Goal: Information Seeking & Learning: Learn about a topic

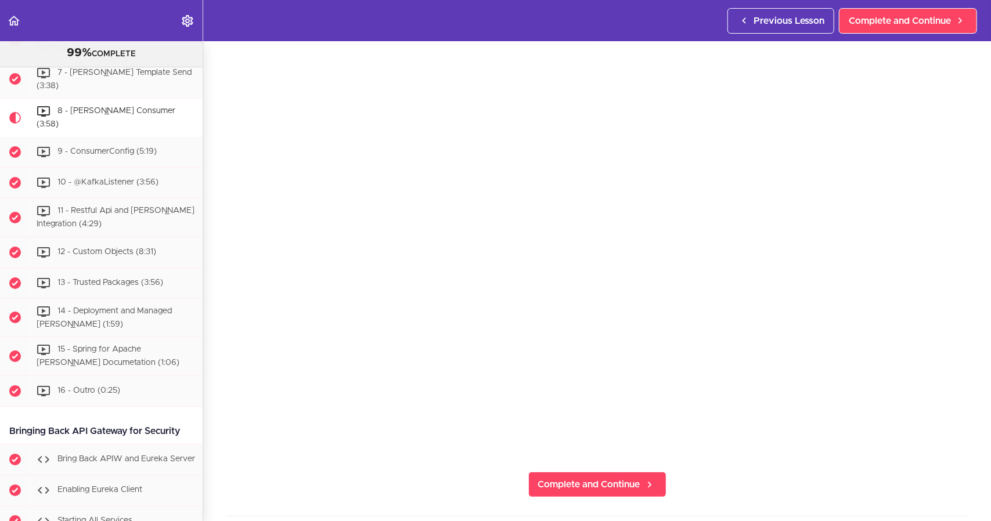
scroll to position [58, 0]
click at [115, 156] on span "9 - ConsumerConfig (5:19)" at bounding box center [106, 151] width 99 height 8
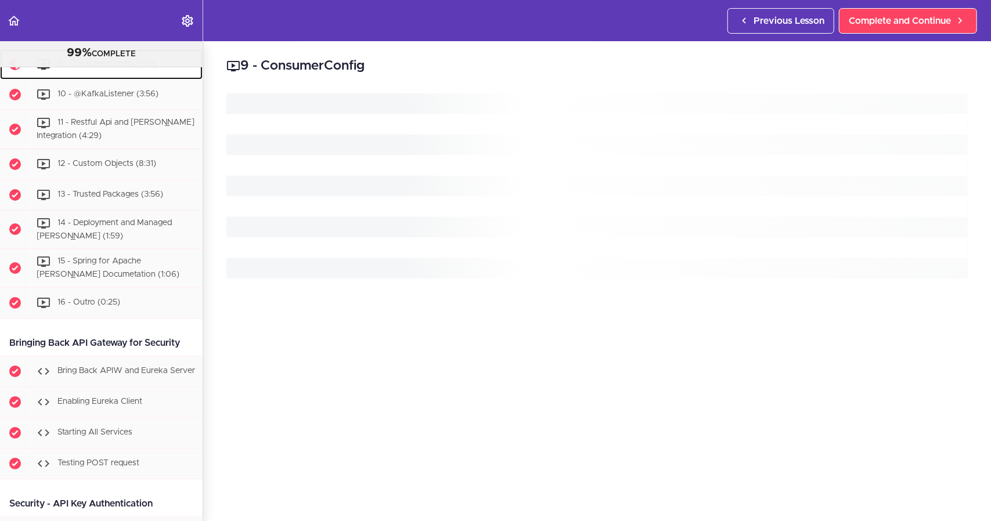
scroll to position [5872, 0]
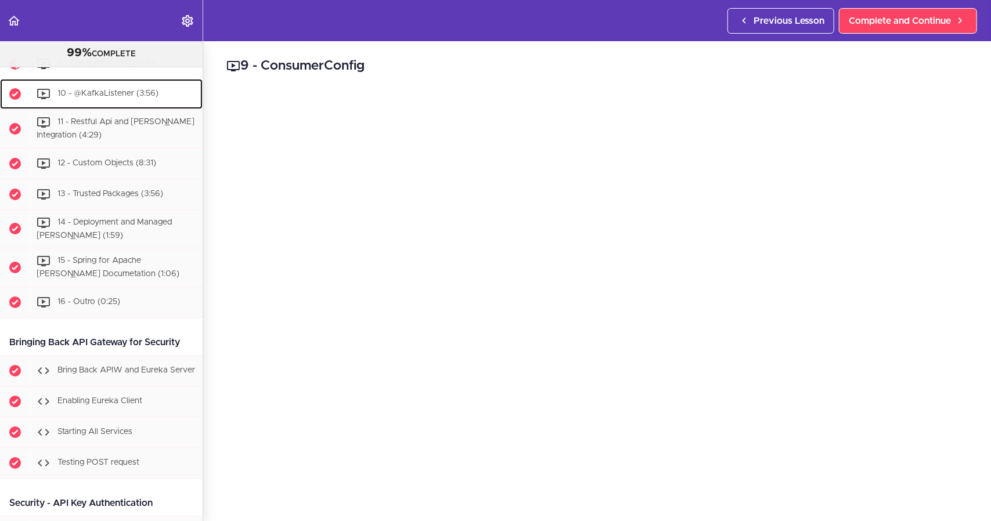
click at [117, 107] on div "10 - @KafkaListener (3:56)" at bounding box center [116, 94] width 172 height 26
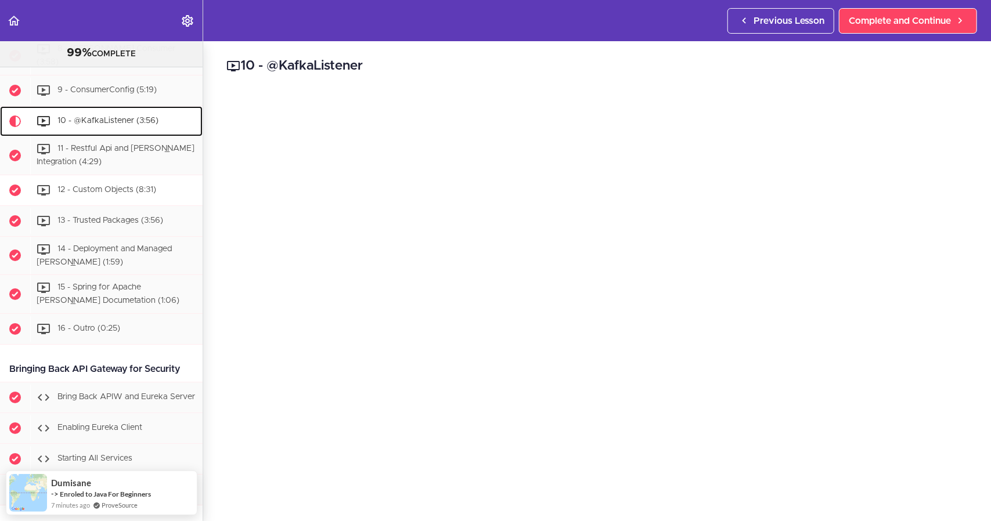
scroll to position [5845, 0]
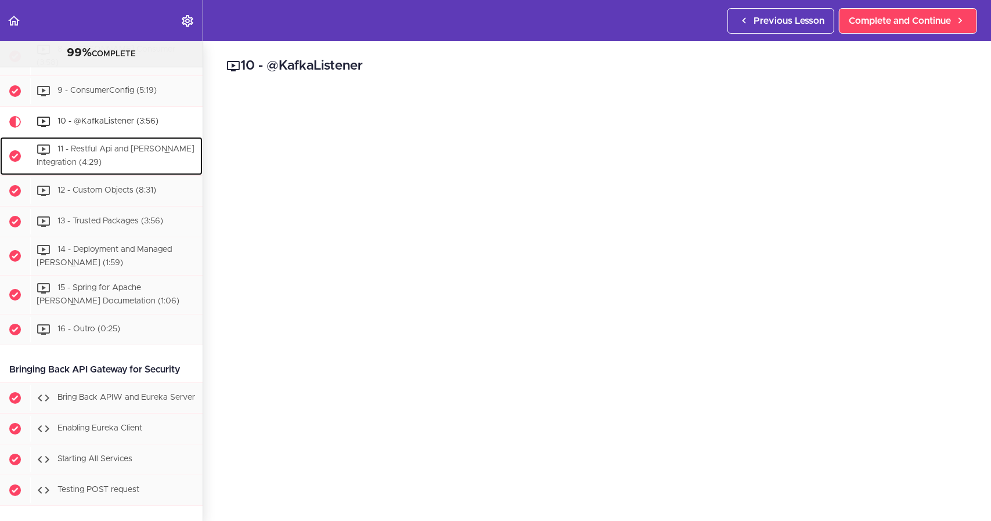
click at [104, 175] on div "11 - Restful Api and [PERSON_NAME] Integration (4:29)" at bounding box center [116, 156] width 172 height 38
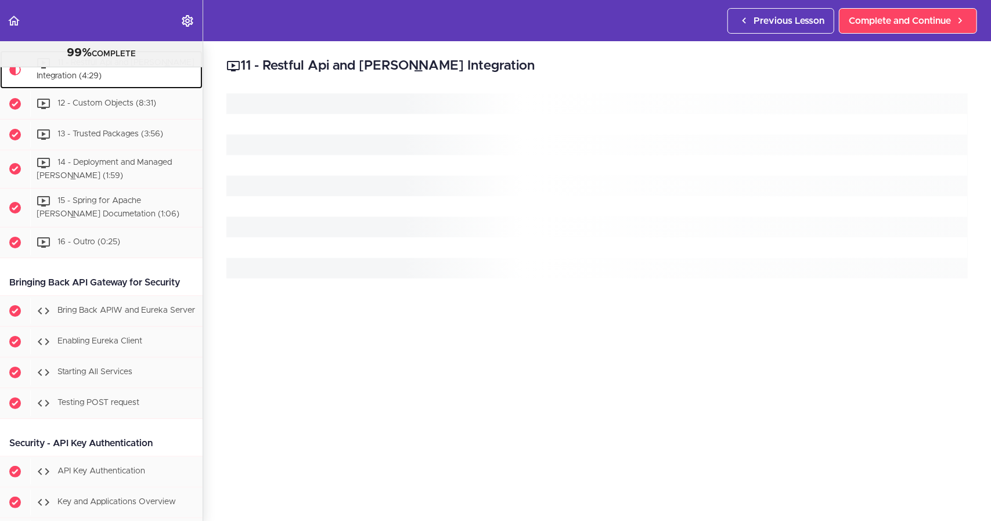
scroll to position [5933, 0]
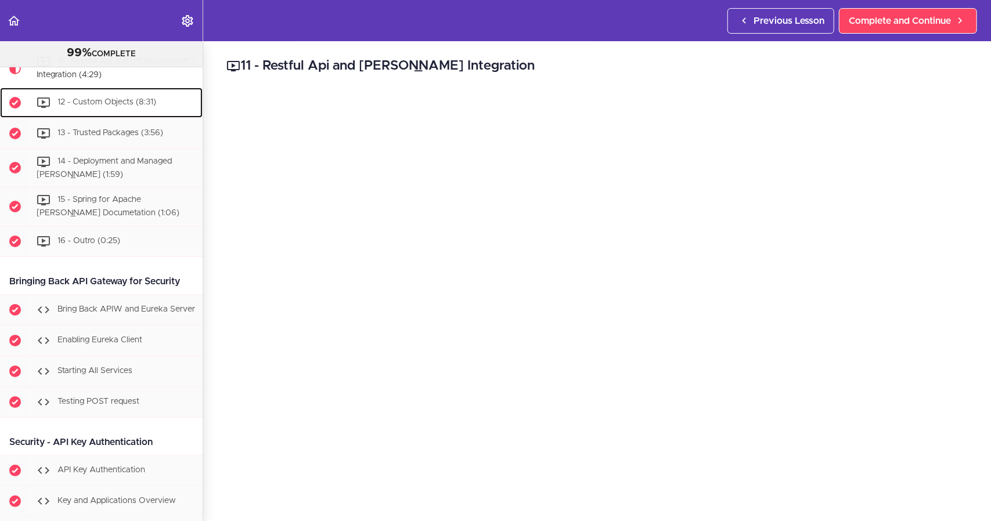
click at [101, 106] on span "12 - Custom Objects (8:31)" at bounding box center [106, 102] width 99 height 8
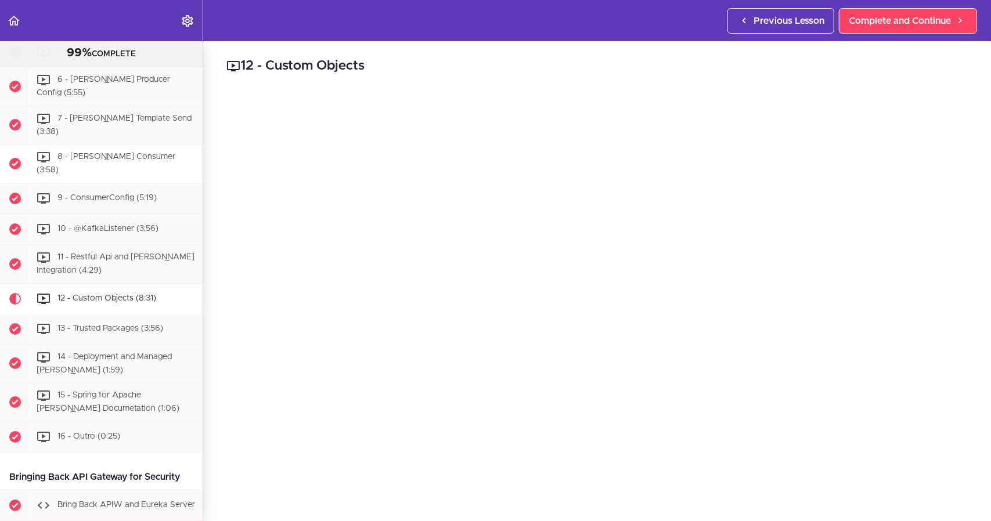
scroll to position [5740, 0]
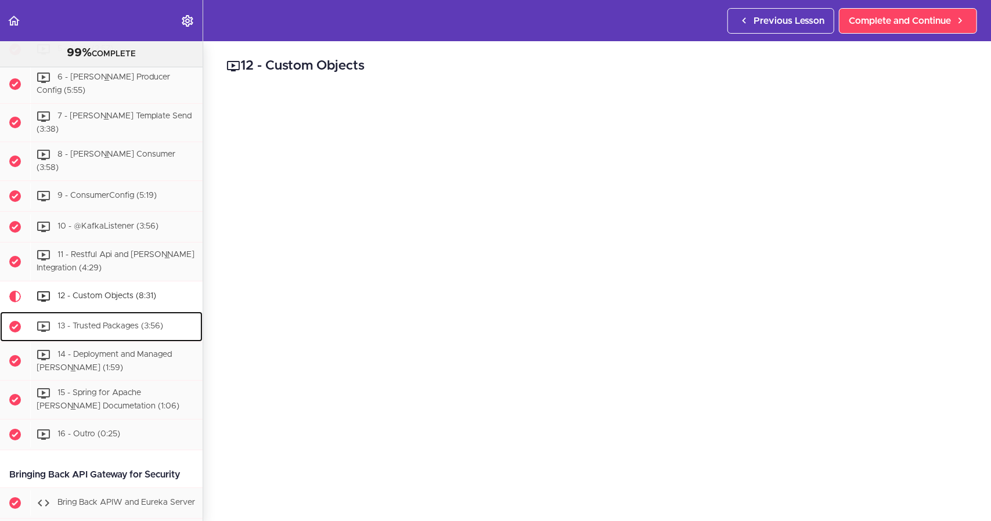
click at [157, 330] on span "13 - Trusted Packages (3:56)" at bounding box center [110, 326] width 106 height 8
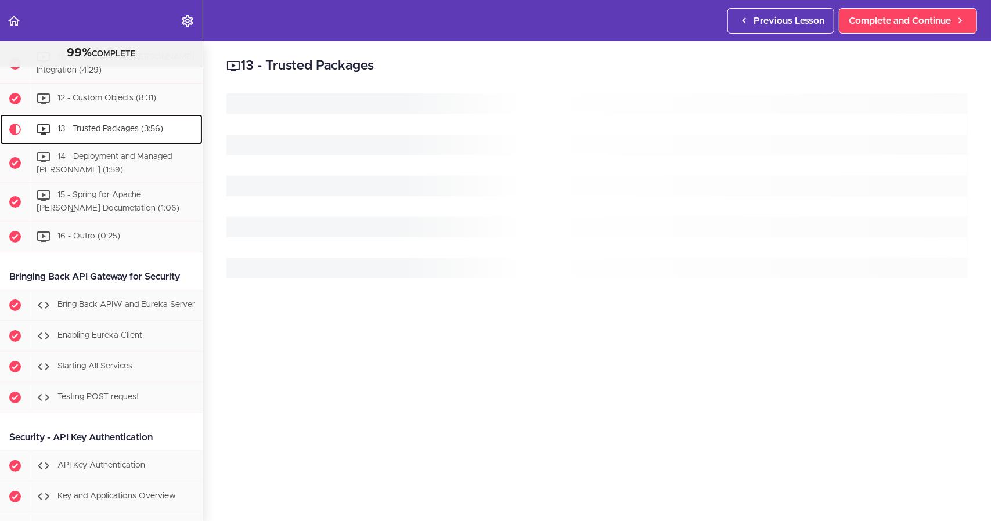
scroll to position [6002, 0]
